Goal: Task Accomplishment & Management: Complete application form

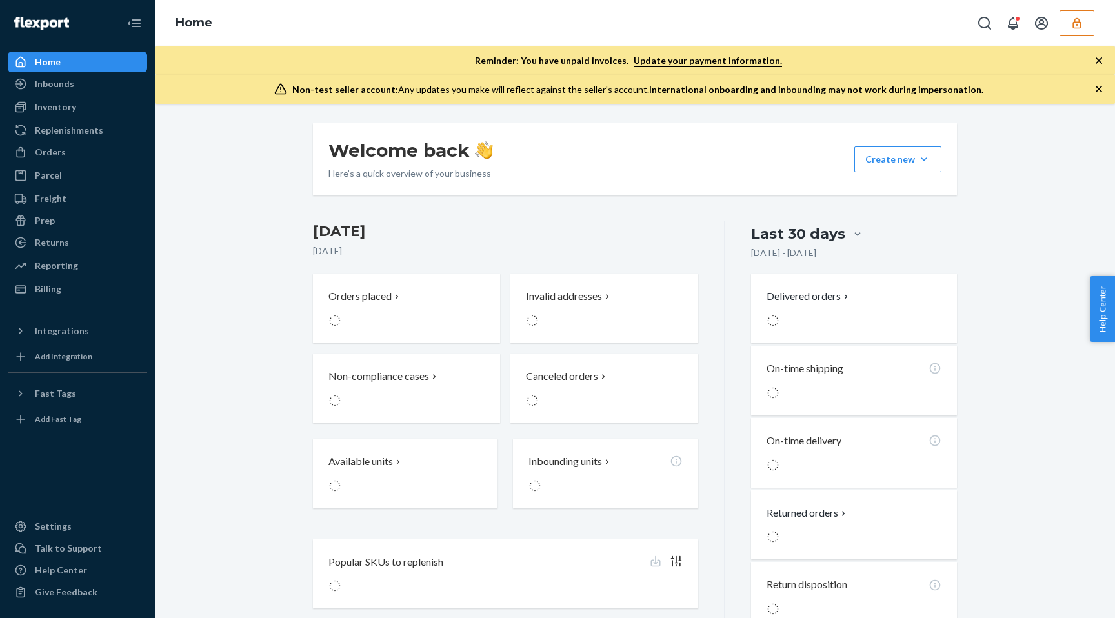
click at [1077, 31] on button "button" at bounding box center [1077, 23] width 35 height 26
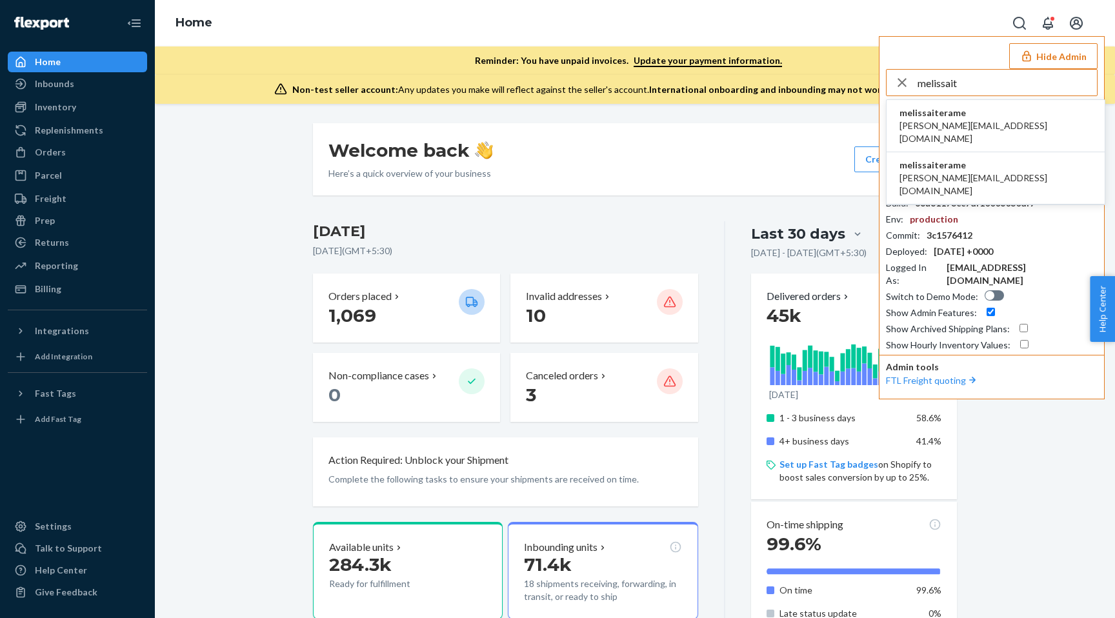
type input "melissait"
click at [1000, 119] on li "melissaiterame andy@itera.me" at bounding box center [996, 126] width 218 height 52
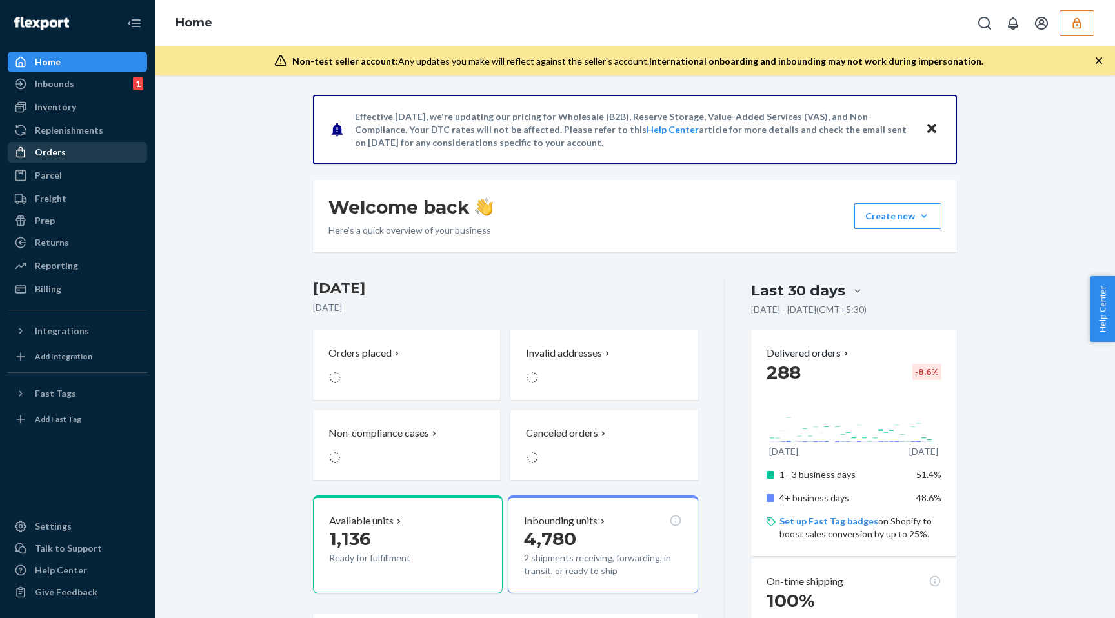
click at [64, 152] on div "Orders" at bounding box center [77, 152] width 137 height 18
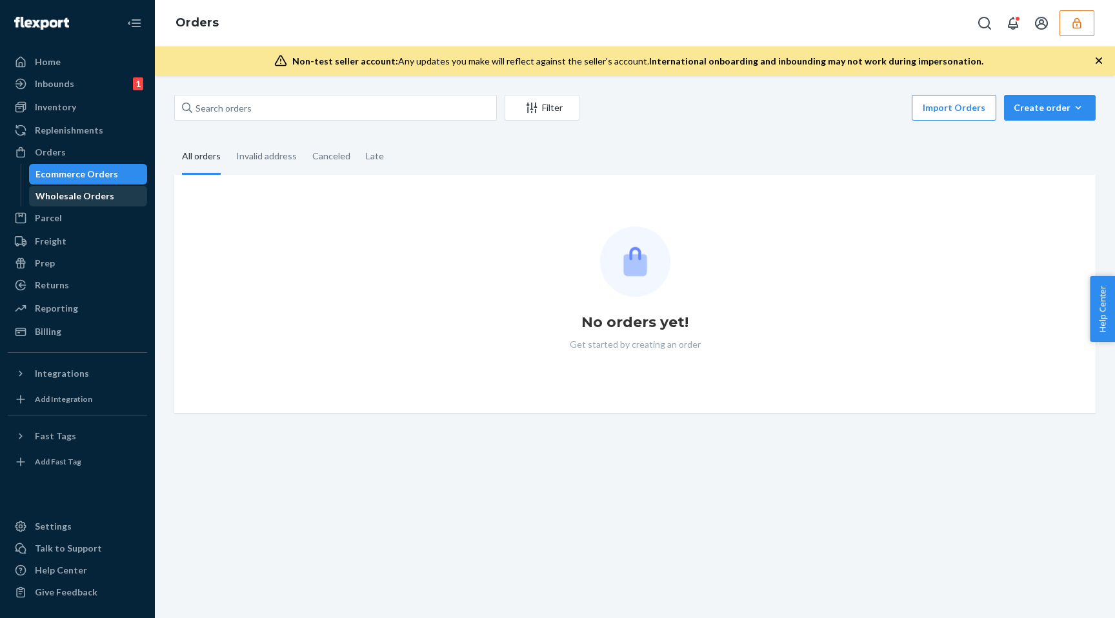
click at [88, 194] on div "Wholesale Orders" at bounding box center [74, 196] width 79 height 13
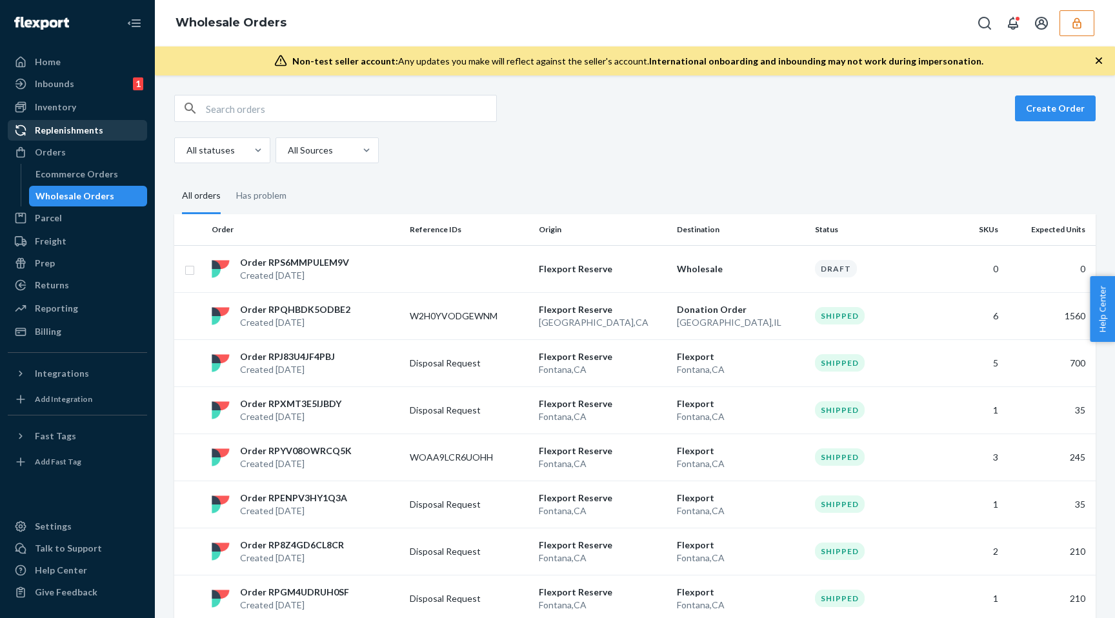
click at [88, 136] on div "Replenishments" at bounding box center [69, 130] width 68 height 13
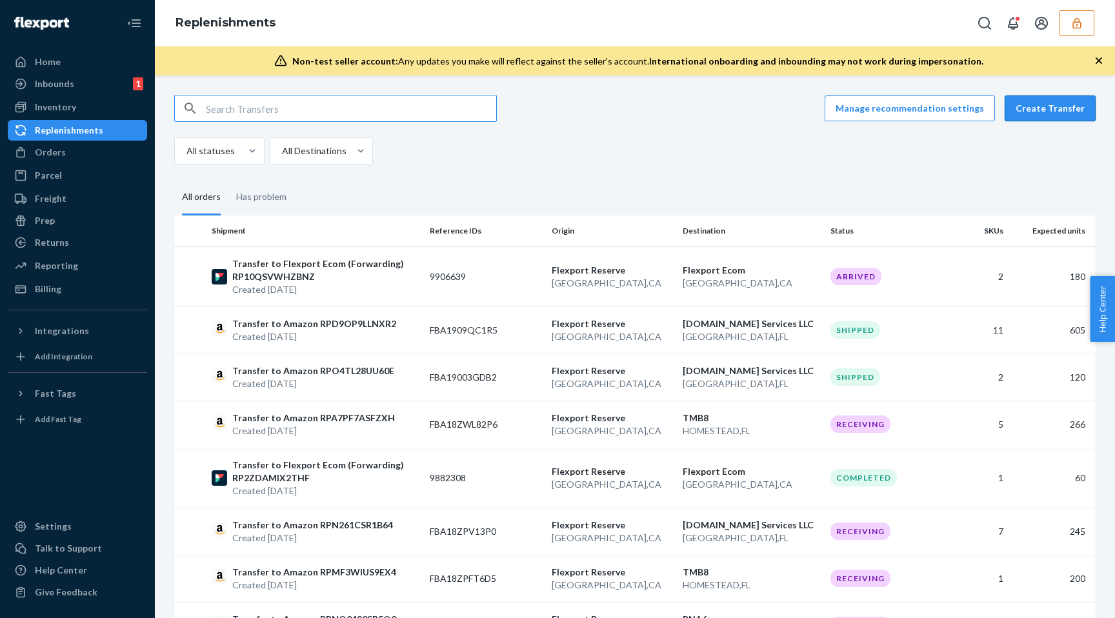
click at [1040, 102] on button "Create Transfer" at bounding box center [1050, 109] width 91 height 26
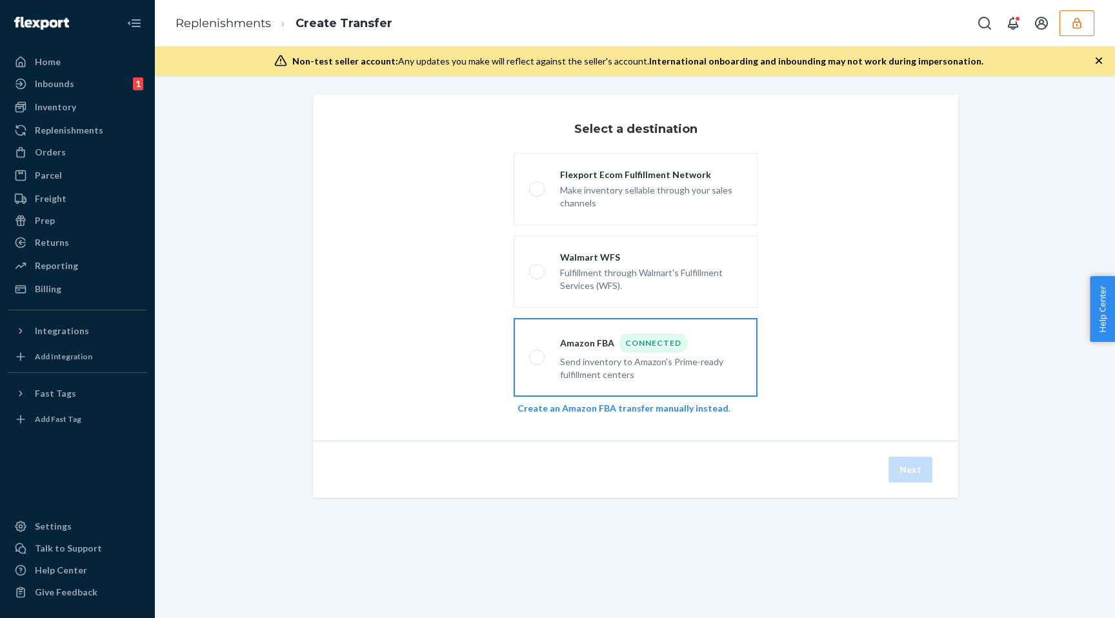
click at [604, 338] on div "Amazon FBA Connected" at bounding box center [651, 343] width 182 height 19
click at [538, 354] on input "Amazon FBA Connected Send inventory to Amazon's Prime-ready fulfillment centers" at bounding box center [533, 358] width 8 height 8
radio input "true"
click at [916, 467] on button "Next" at bounding box center [911, 470] width 44 height 26
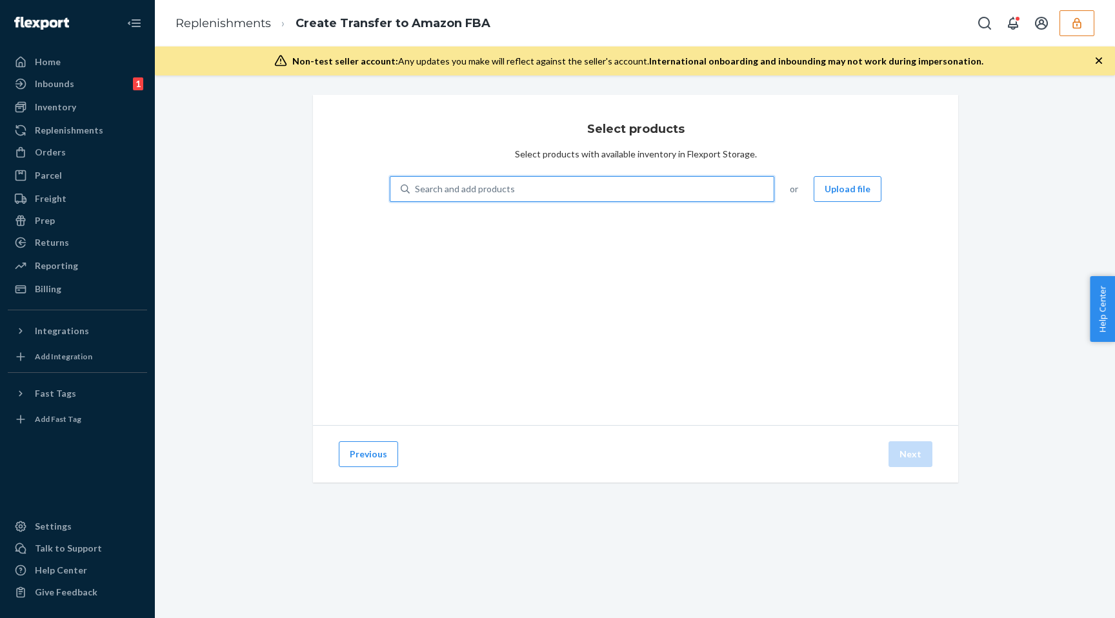
click at [651, 188] on div "Search and add products" at bounding box center [592, 188] width 364 height 23
click at [416, 188] on input "0 results available. Use Up and Down to choose options, press Enter to select t…" at bounding box center [415, 189] width 1 height 13
click at [618, 192] on div "Search and add products" at bounding box center [592, 188] width 364 height 23
click at [416, 192] on input "0 results available. Use Up and Down to choose options, press Enter to select t…" at bounding box center [415, 189] width 1 height 13
click at [600, 190] on div "Search and add products" at bounding box center [592, 188] width 364 height 23
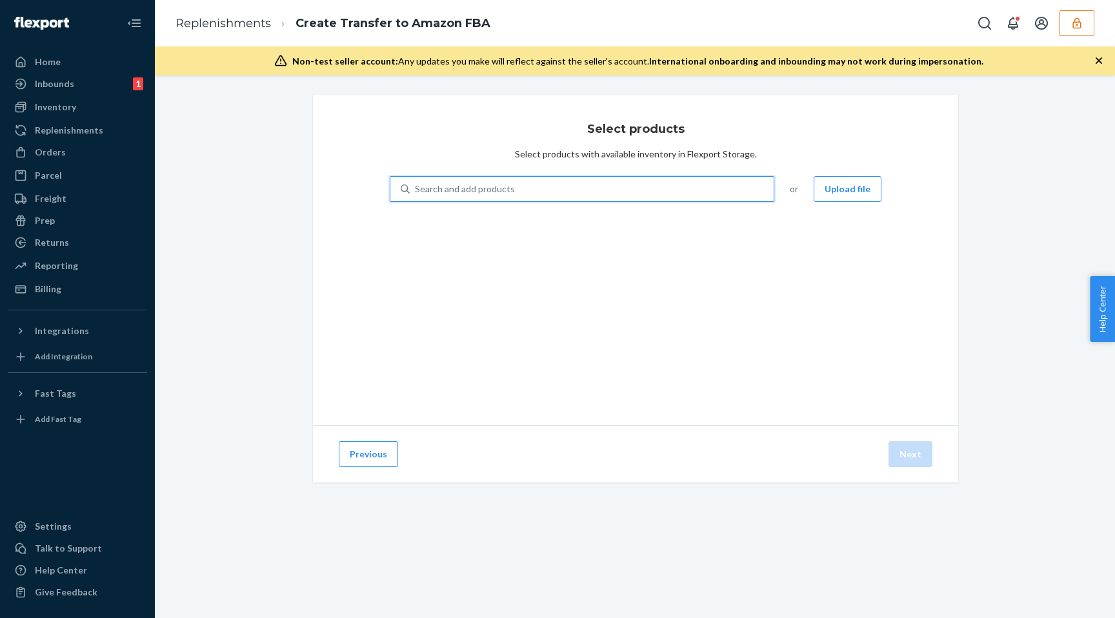
click at [416, 190] on input "0 results available. Use Up and Down to choose options, press Enter to select t…" at bounding box center [415, 189] width 1 height 13
type input "dh"
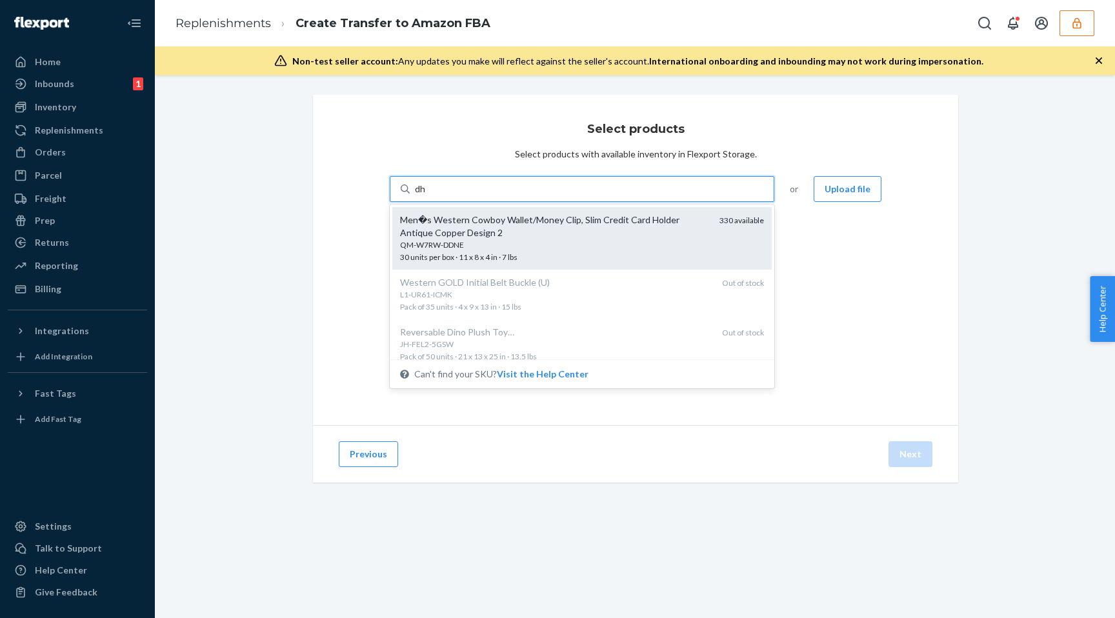
click at [558, 232] on div "Men�s Western Cowboy Wallet/Money Clip, Slim Credit Card Holder Antique Copper …" at bounding box center [554, 227] width 309 height 26
click at [427, 196] on input "dh" at bounding box center [421, 189] width 12 height 13
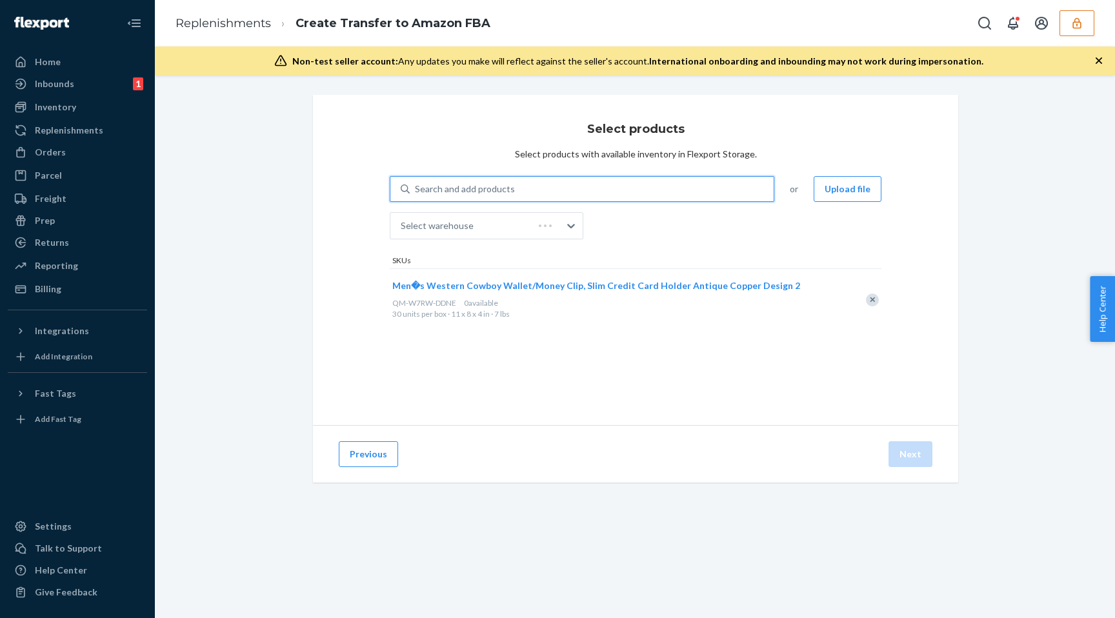
click at [563, 296] on div "Men�s Western Cowboy Wallet/Money Clip, Slim Credit Card Holder Antique Copper …" at bounding box center [620, 299] width 460 height 61
click at [508, 183] on div "Search and add products" at bounding box center [465, 189] width 100 height 13
click at [416, 183] on input "Search and add products" at bounding box center [415, 189] width 1 height 13
type input "sk"
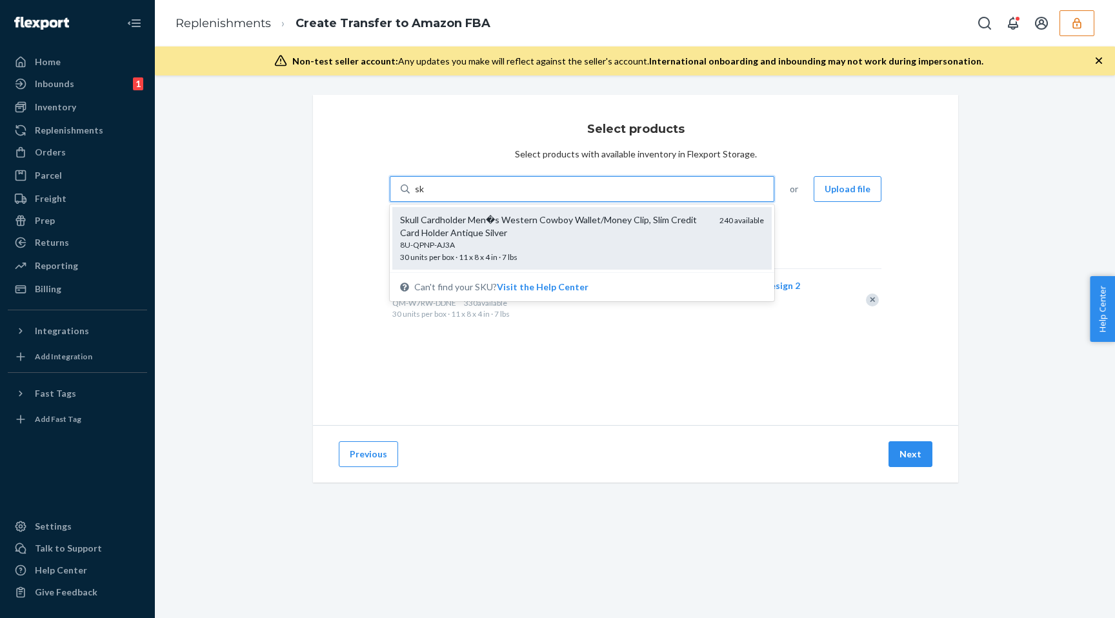
click at [521, 227] on div "Skull Cardholder Men�s Western Cowboy Wallet/Money Clip, Slim Credit Card Holde…" at bounding box center [554, 227] width 309 height 26
click at [425, 196] on input "sk" at bounding box center [420, 189] width 10 height 13
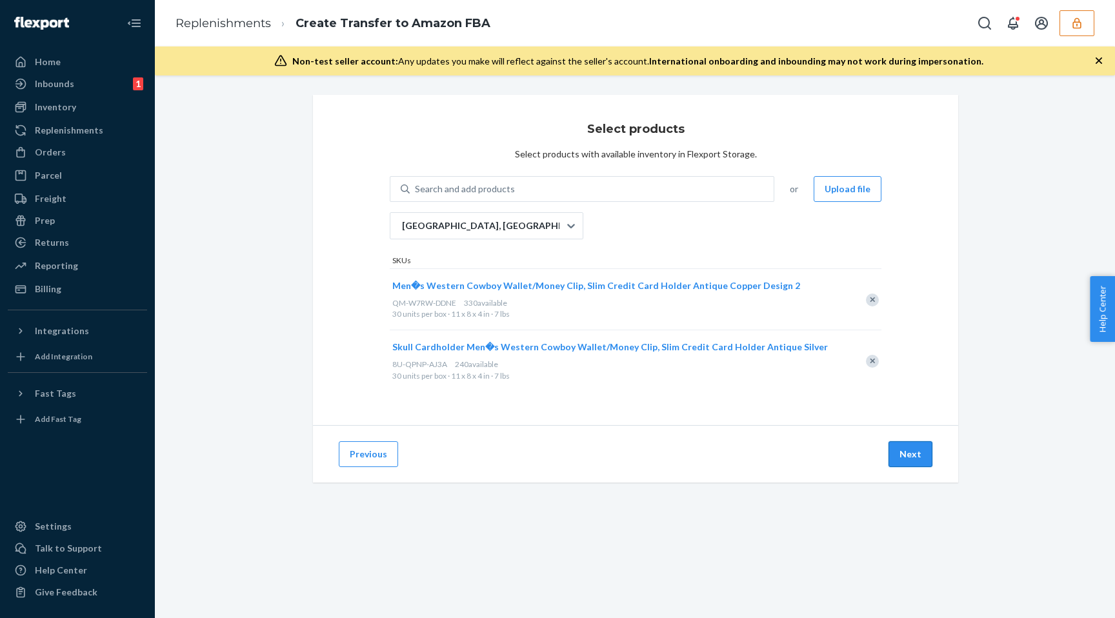
click at [907, 450] on button "Next" at bounding box center [911, 454] width 44 height 26
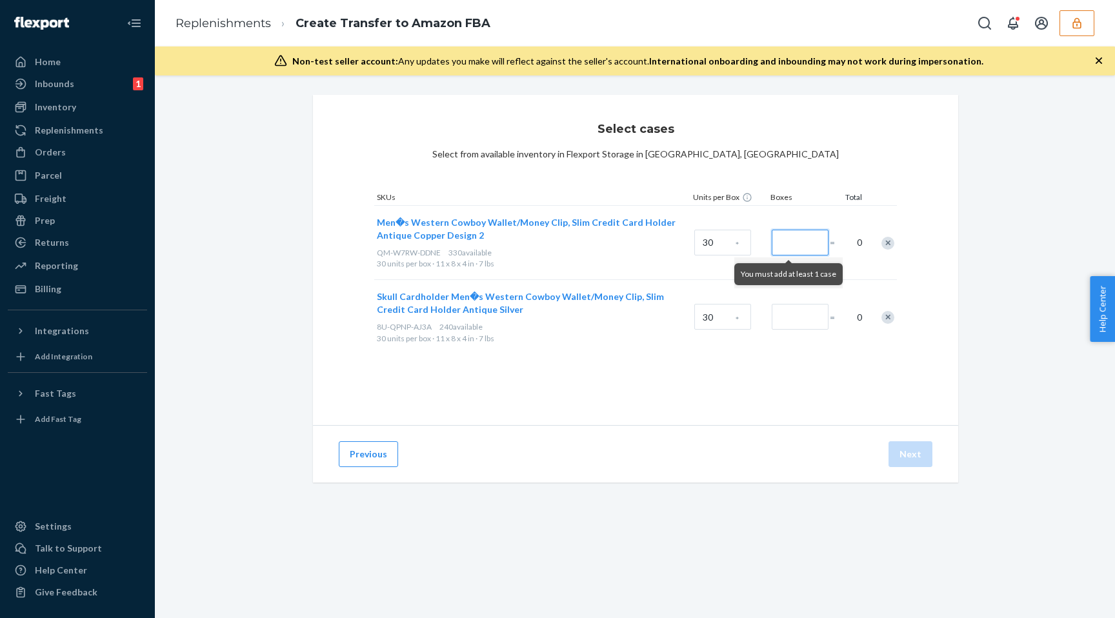
click at [807, 241] on input "Number of boxes" at bounding box center [800, 243] width 57 height 26
type input "1"
click at [802, 305] on input "Number of boxes" at bounding box center [800, 317] width 57 height 26
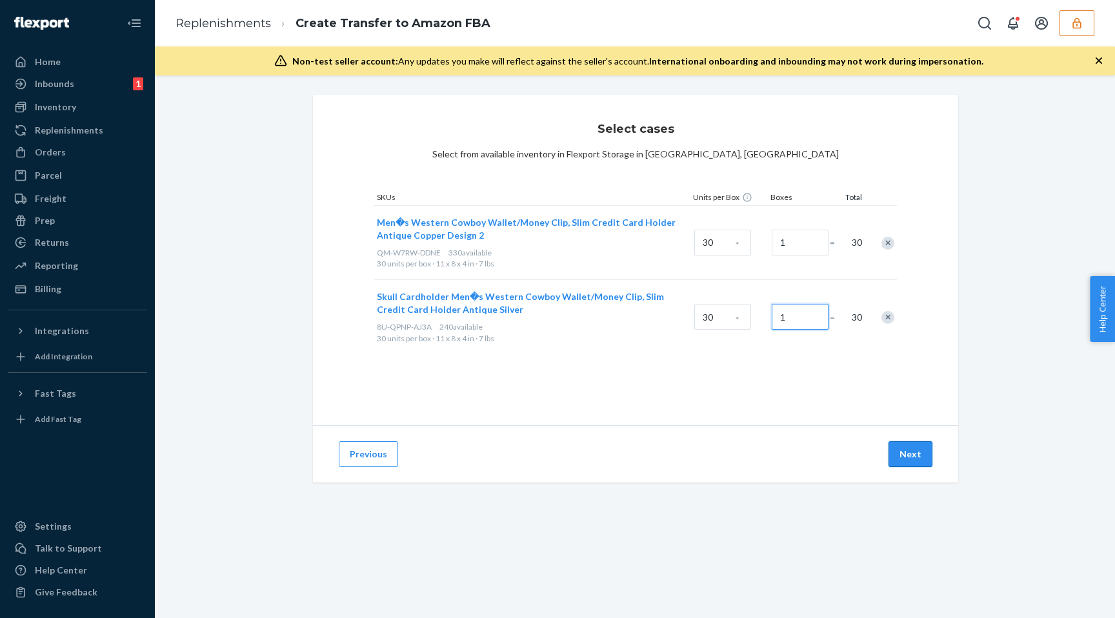
type input "1"
click at [910, 454] on button "Next" at bounding box center [911, 454] width 44 height 26
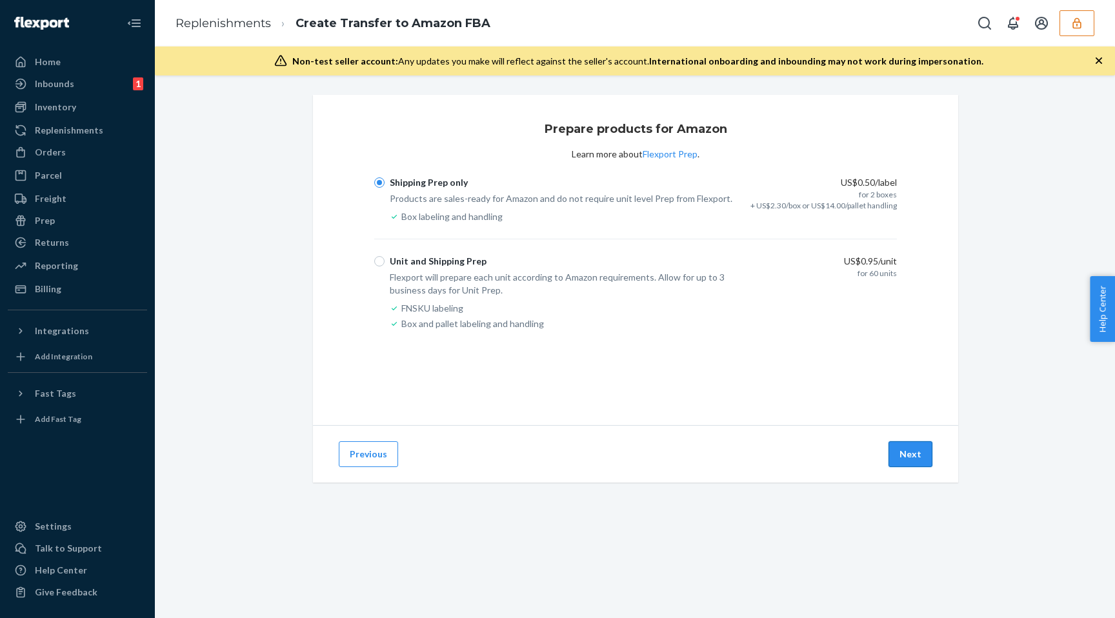
click at [906, 443] on button "Next" at bounding box center [911, 454] width 44 height 26
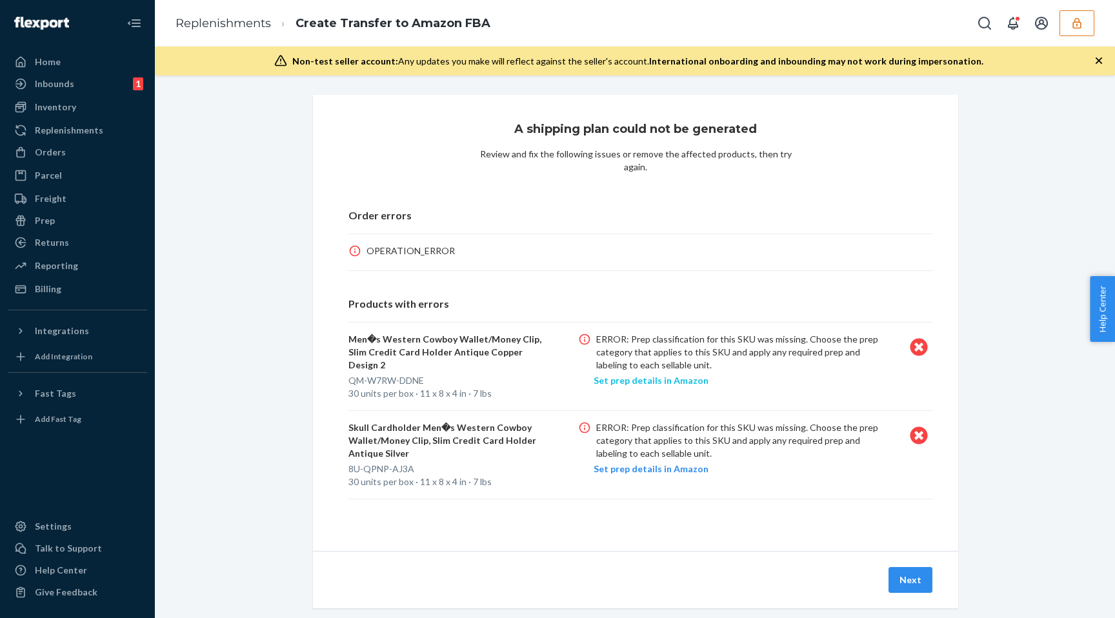
click at [638, 374] on p "Set prep details in Amazon" at bounding box center [651, 380] width 115 height 13
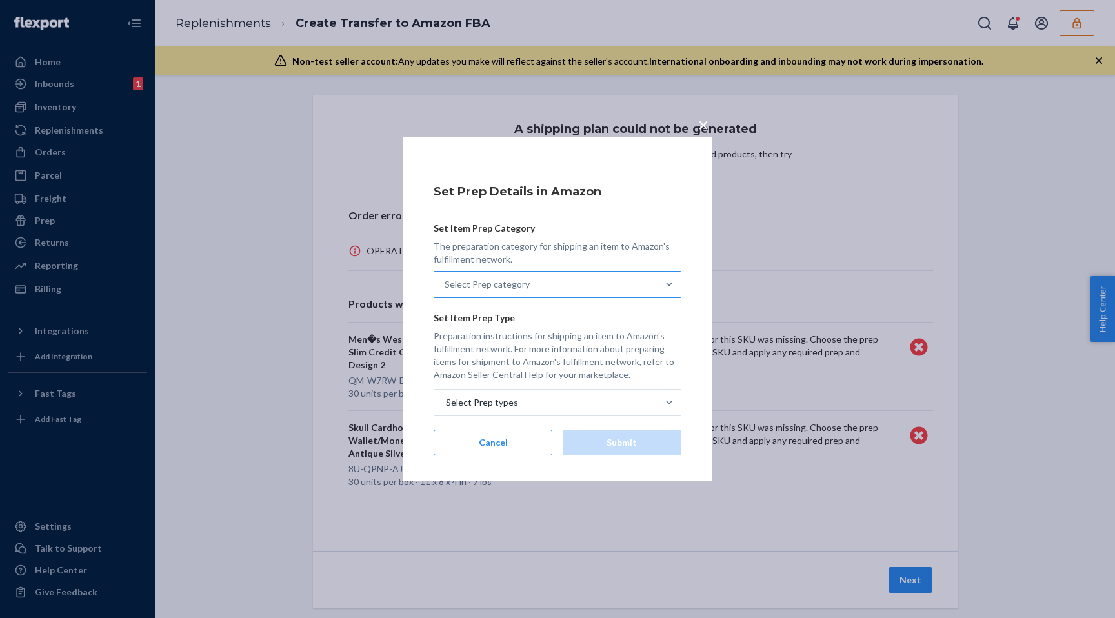
click at [574, 294] on div "Select Prep category" at bounding box center [545, 285] width 223 height 26
click at [446, 291] on input "Select Prep category" at bounding box center [445, 284] width 1 height 13
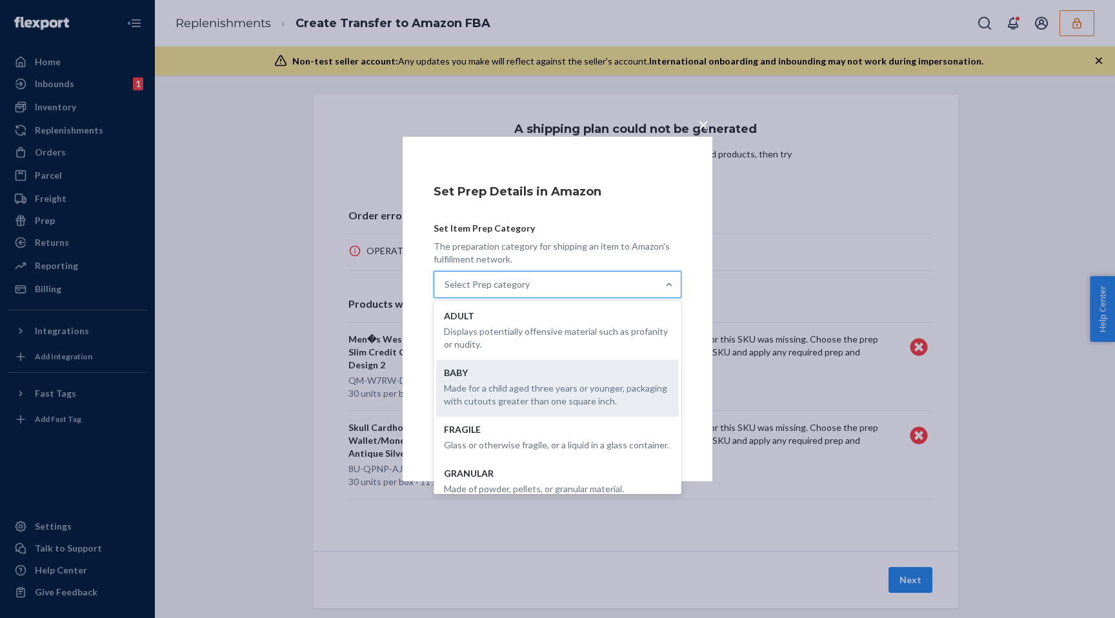
click at [563, 390] on p "Made for a child aged three years or younger, packaging with cutouts greater th…" at bounding box center [557, 395] width 227 height 26
click at [446, 291] on input "option Made for a child aged three years or younger, packaging with cutouts gre…" at bounding box center [445, 284] width 1 height 13
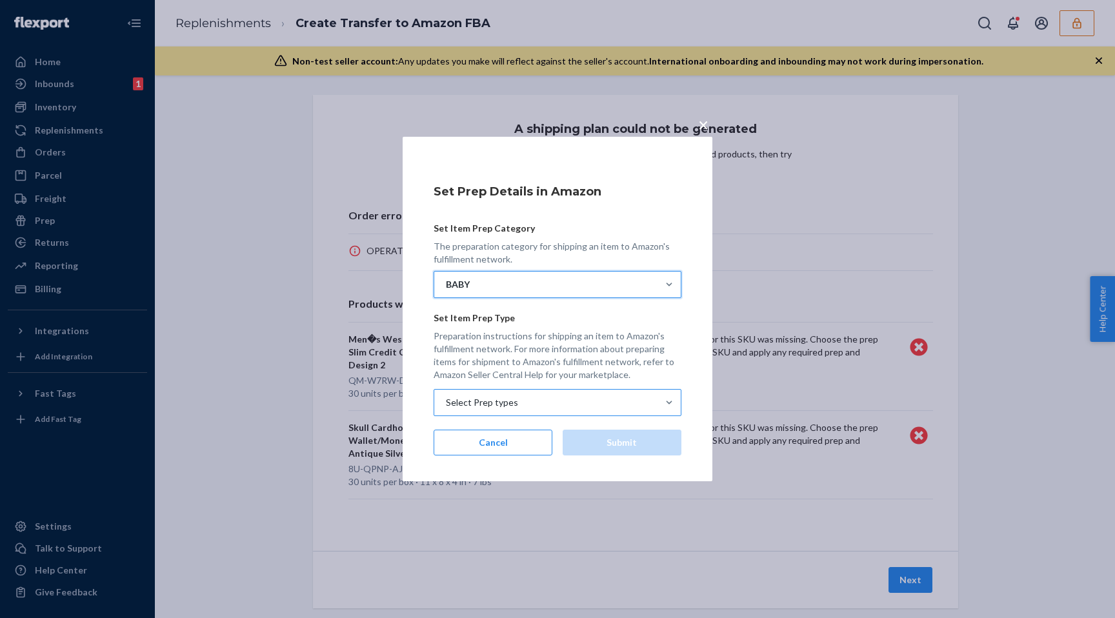
click at [614, 401] on div "Select Prep types" at bounding box center [545, 403] width 223 height 26
click at [446, 401] on input "Select Prep types" at bounding box center [445, 402] width 1 height 13
click at [771, 204] on div "× Set Prep Details in Amazon Set Item Prep Category The preparation category fo…" at bounding box center [557, 309] width 1115 height 618
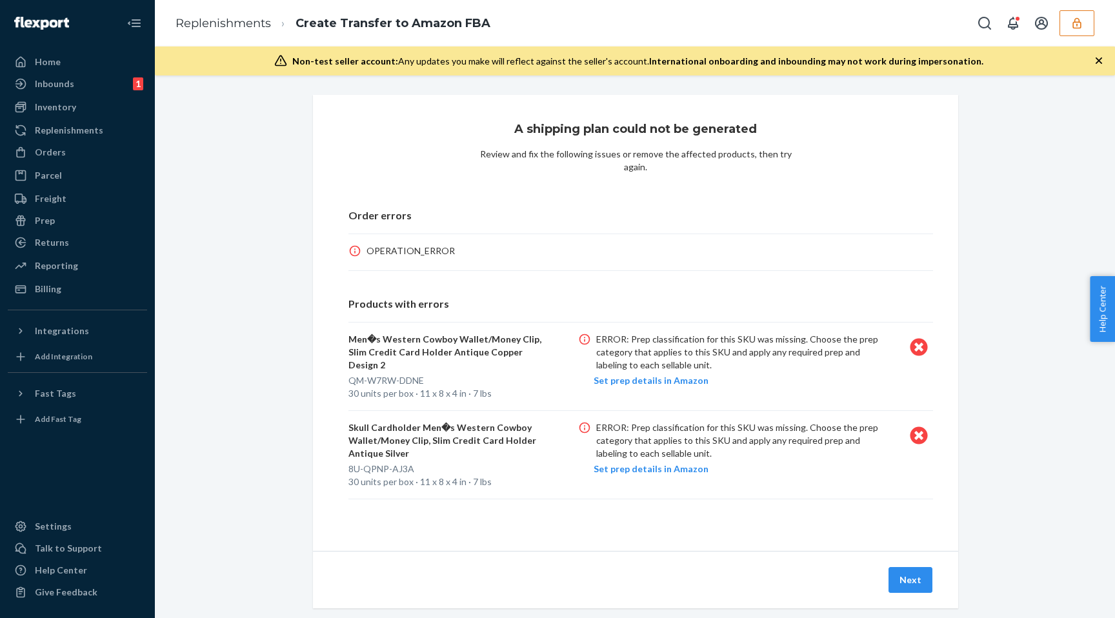
click at [916, 341] on icon at bounding box center [918, 346] width 17 height 17
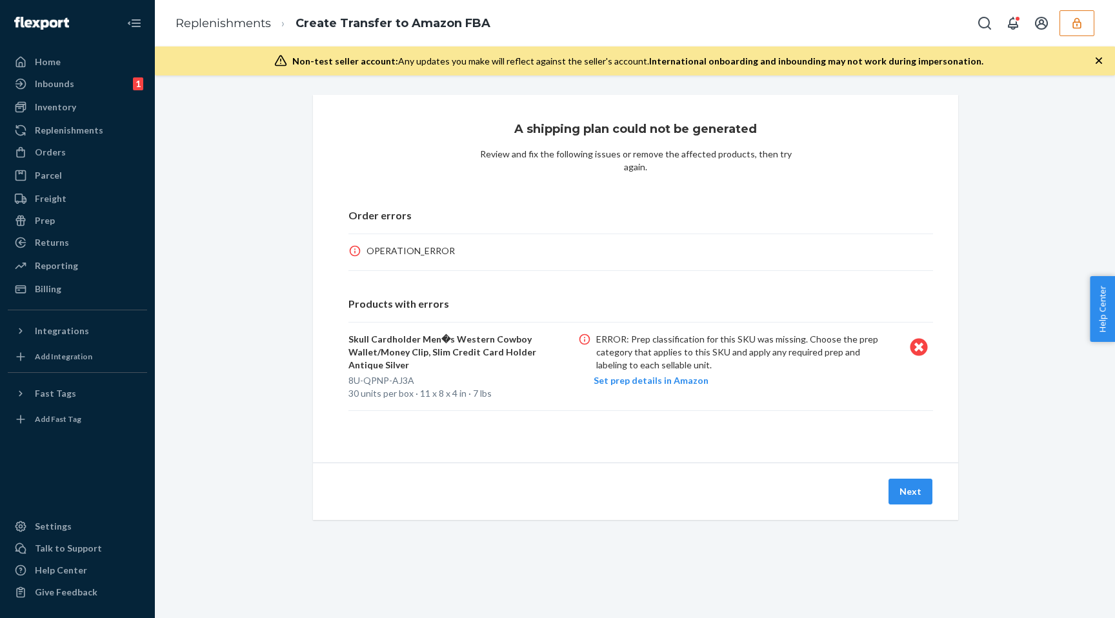
click at [918, 339] on icon at bounding box center [918, 346] width 17 height 17
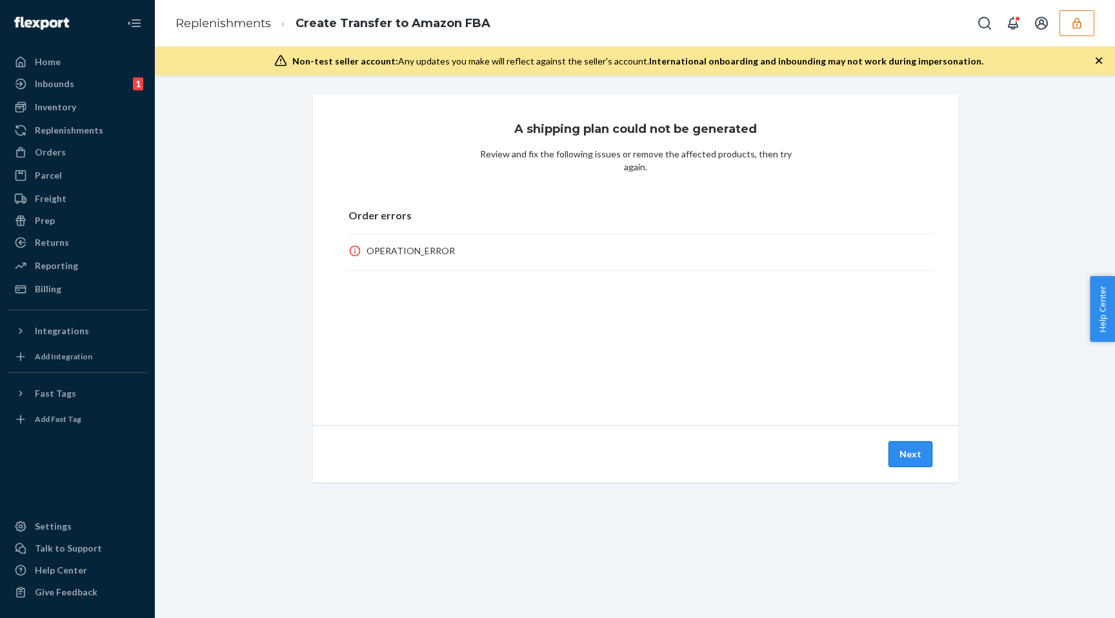
click at [905, 451] on button "Next" at bounding box center [911, 454] width 44 height 26
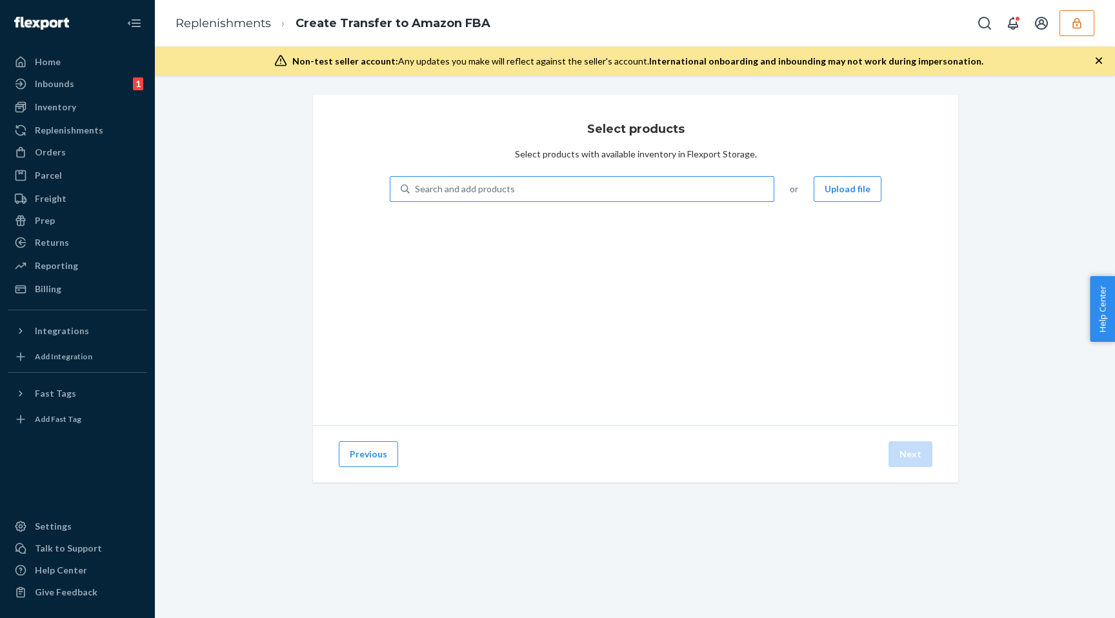
click at [592, 188] on div "Search and add products" at bounding box center [592, 188] width 364 height 23
click at [416, 188] on input "Search and add products" at bounding box center [415, 189] width 1 height 13
click at [378, 455] on button "Previous" at bounding box center [368, 454] width 59 height 26
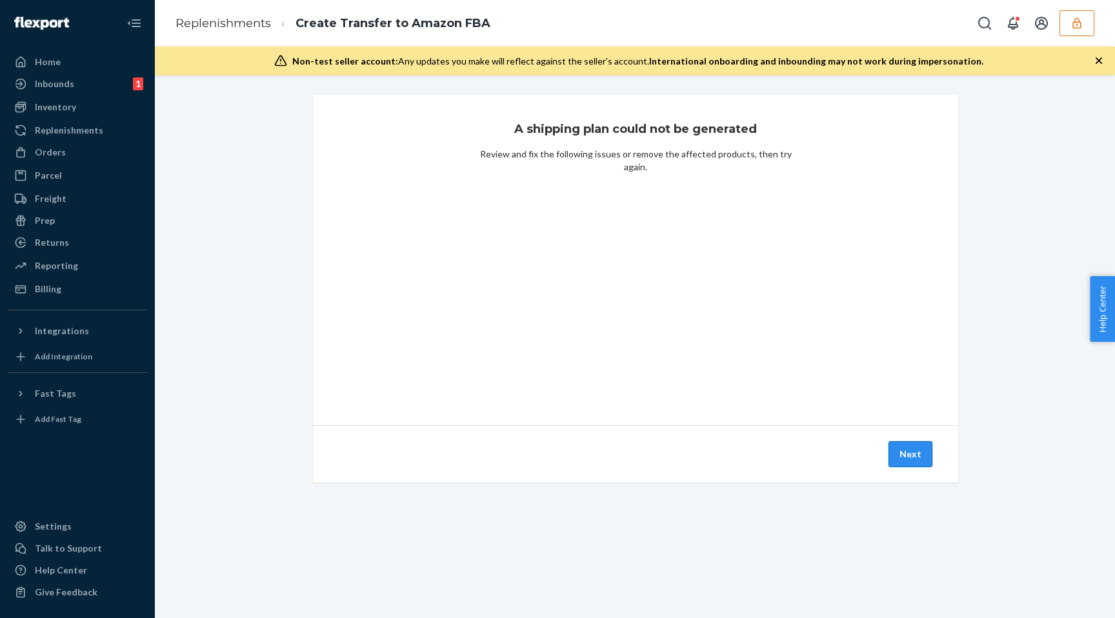
click at [915, 443] on button "Next" at bounding box center [911, 454] width 44 height 26
